Goal: Information Seeking & Learning: Learn about a topic

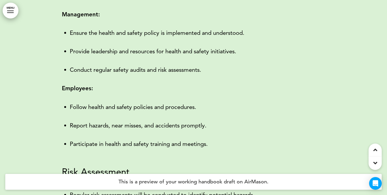
scroll to position [771, 0]
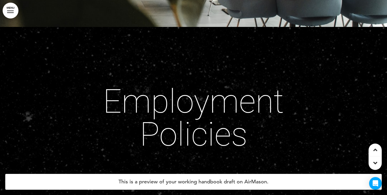
scroll to position [4468, 0]
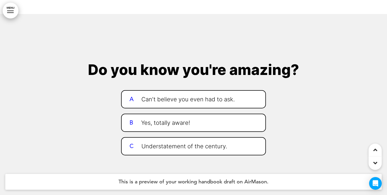
scroll to position [181, 0]
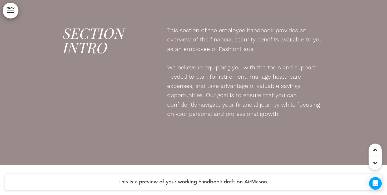
scroll to position [2835, 0]
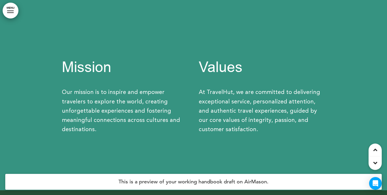
scroll to position [934, 0]
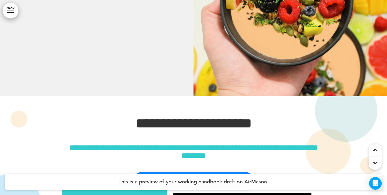
scroll to position [1769, 0]
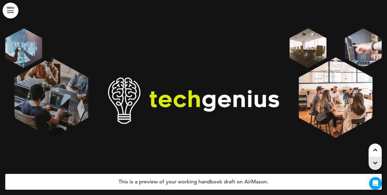
scroll to position [5588, 0]
